Goal: Information Seeking & Learning: Find specific page/section

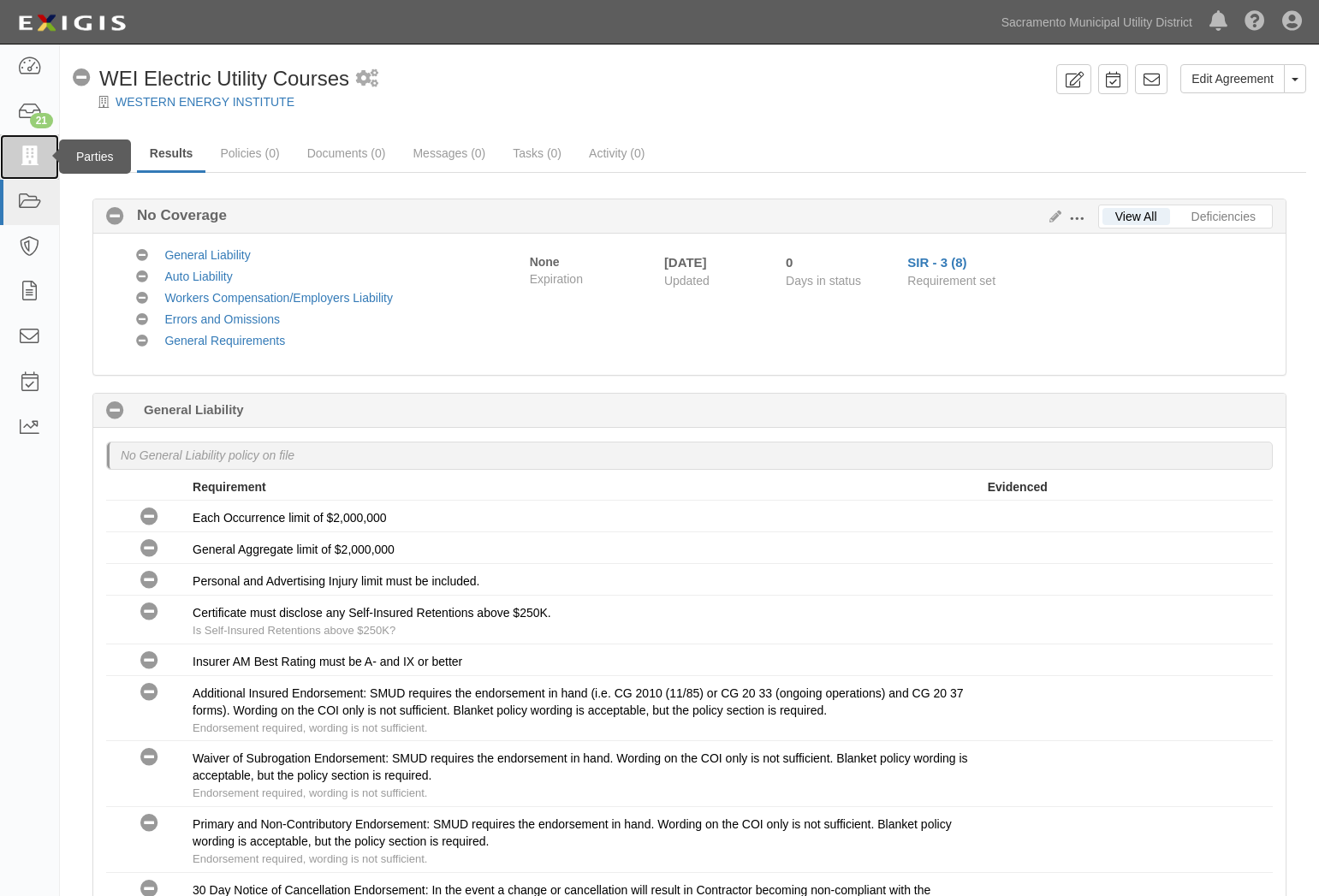
click at [32, 141] on link at bounding box center [29, 157] width 59 height 46
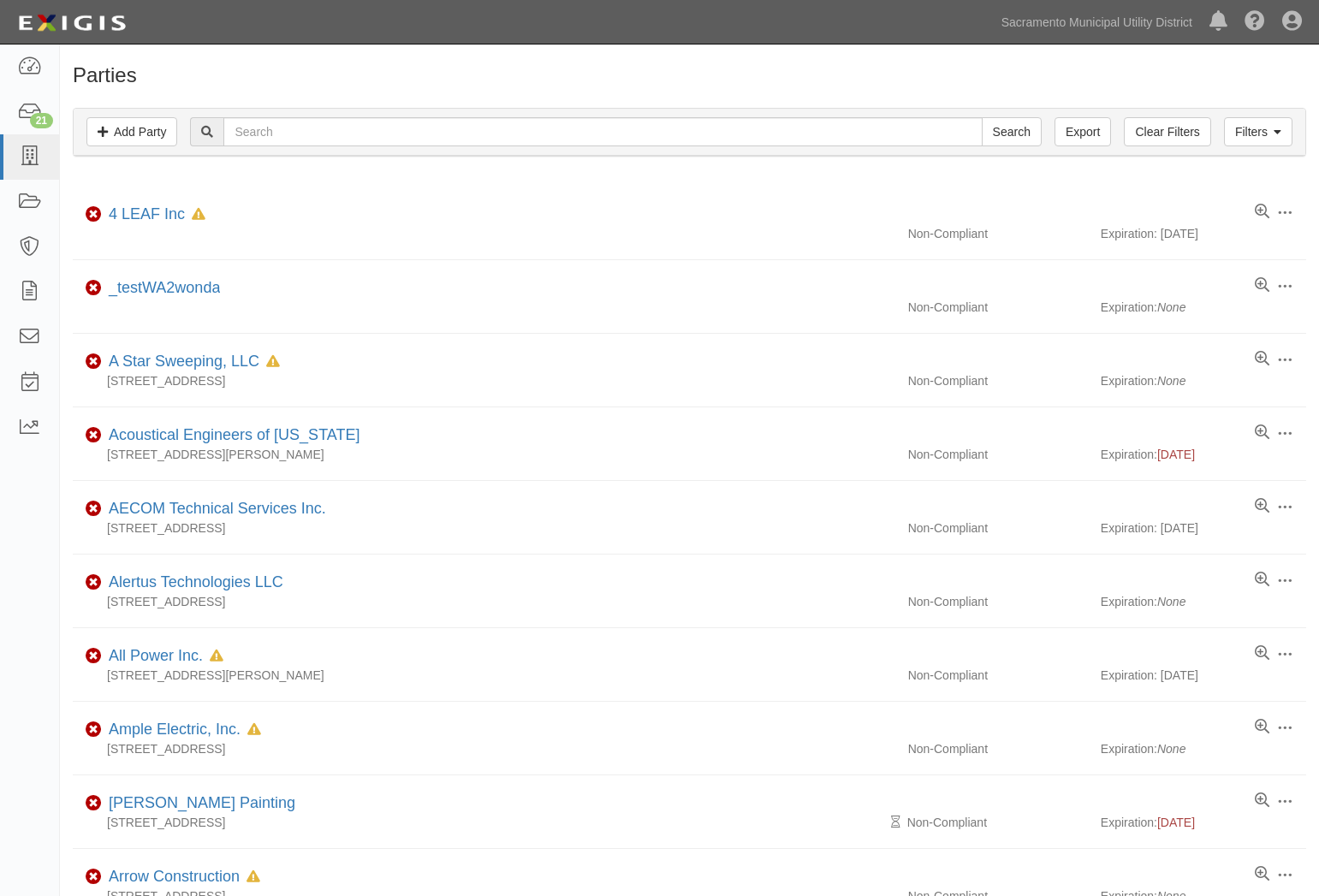
click at [283, 139] on input "text" at bounding box center [602, 132] width 758 height 29
type input "D&R"
click at [981, 118] on input "Search" at bounding box center [1012, 132] width 60 height 29
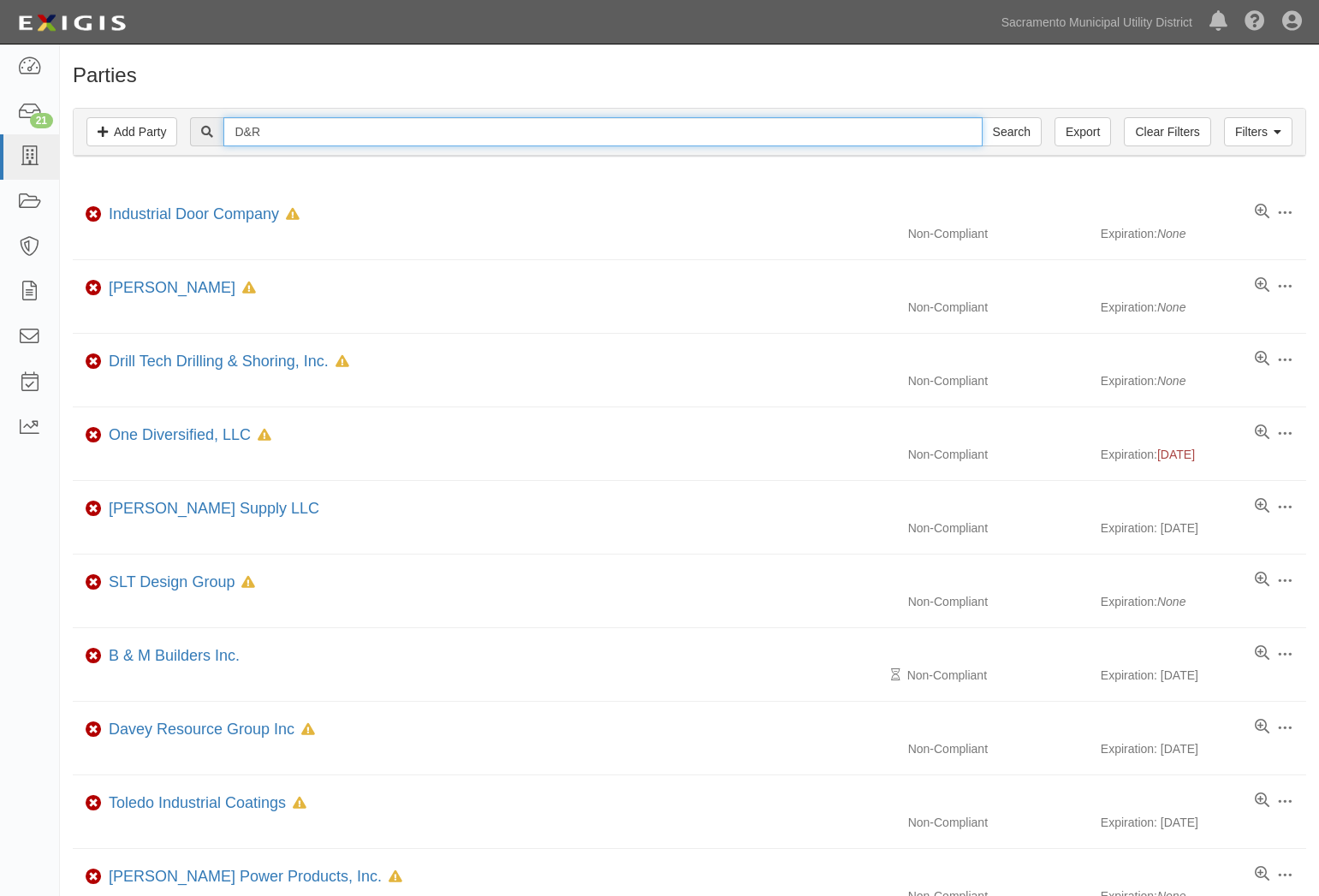
click at [353, 128] on input "D&R" at bounding box center [602, 132] width 758 height 29
type input "D&R inter"
click at [981, 118] on input "Search" at bounding box center [1012, 132] width 60 height 29
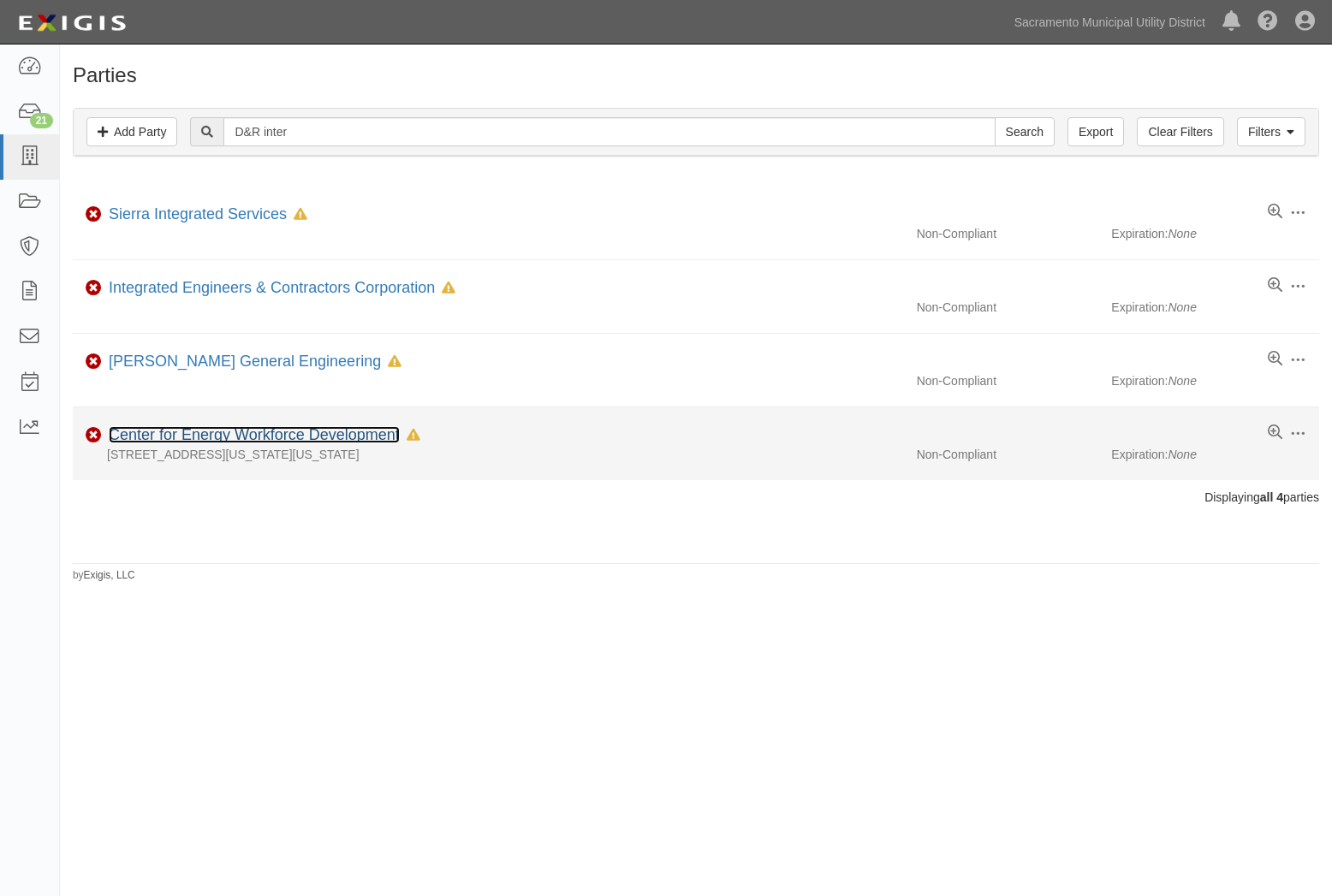
click at [366, 428] on link "Center for Energy Workforce Development" at bounding box center [254, 435] width 291 height 18
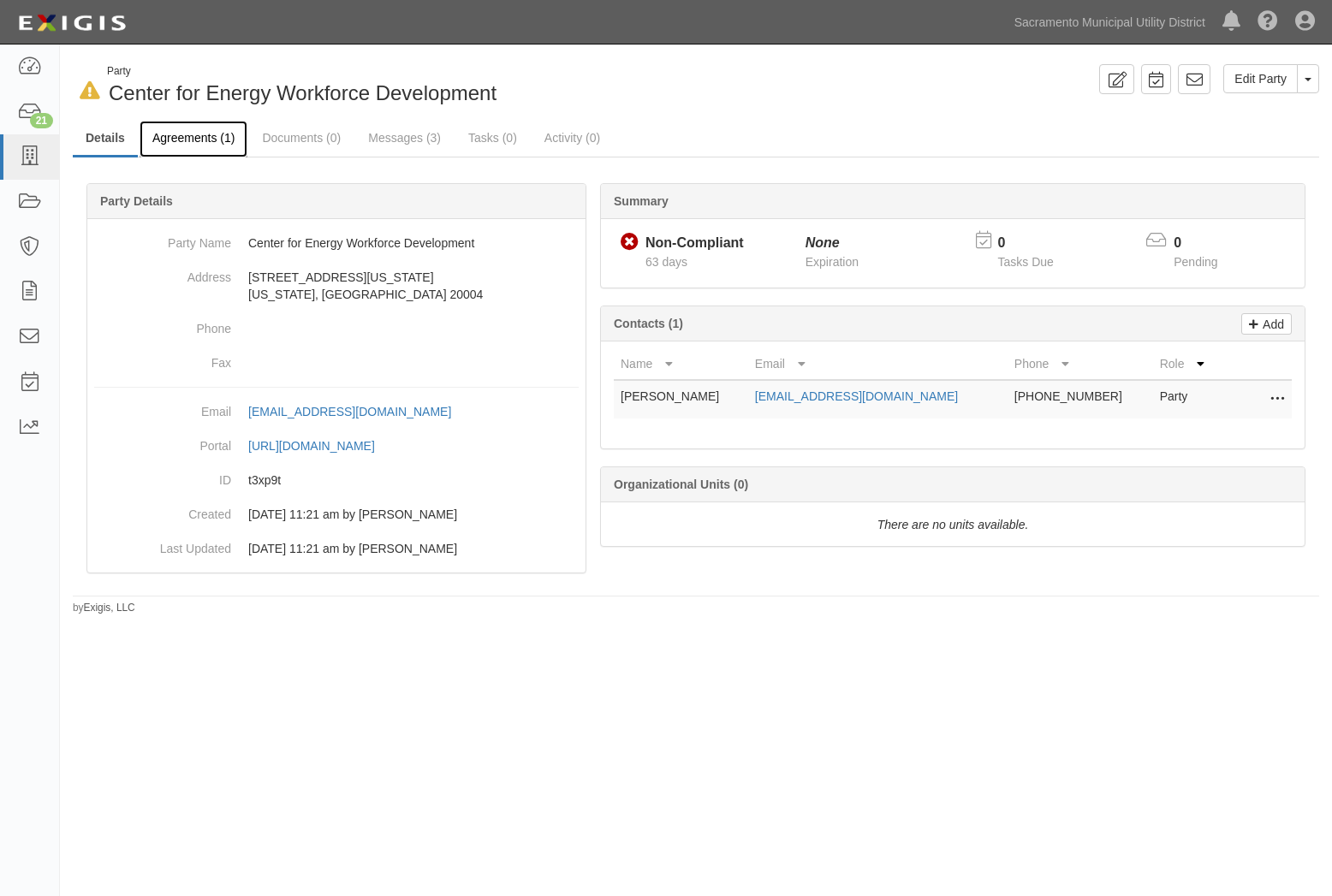
click at [186, 153] on link "Agreements (1)" at bounding box center [193, 139] width 108 height 37
